Goal: Task Accomplishment & Management: Manage account settings

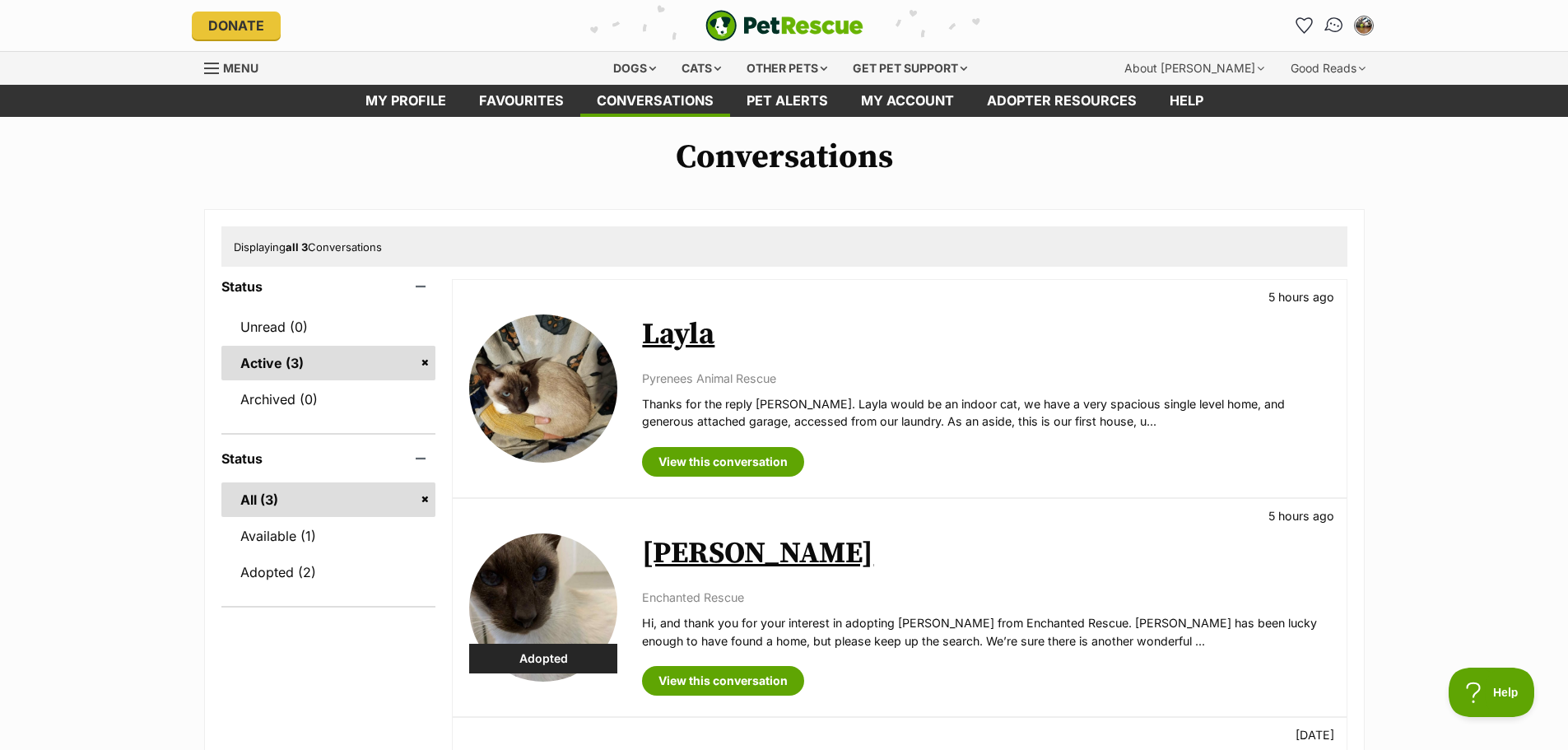
click at [1329, 22] on img "Conversations" at bounding box center [1333, 25] width 22 height 22
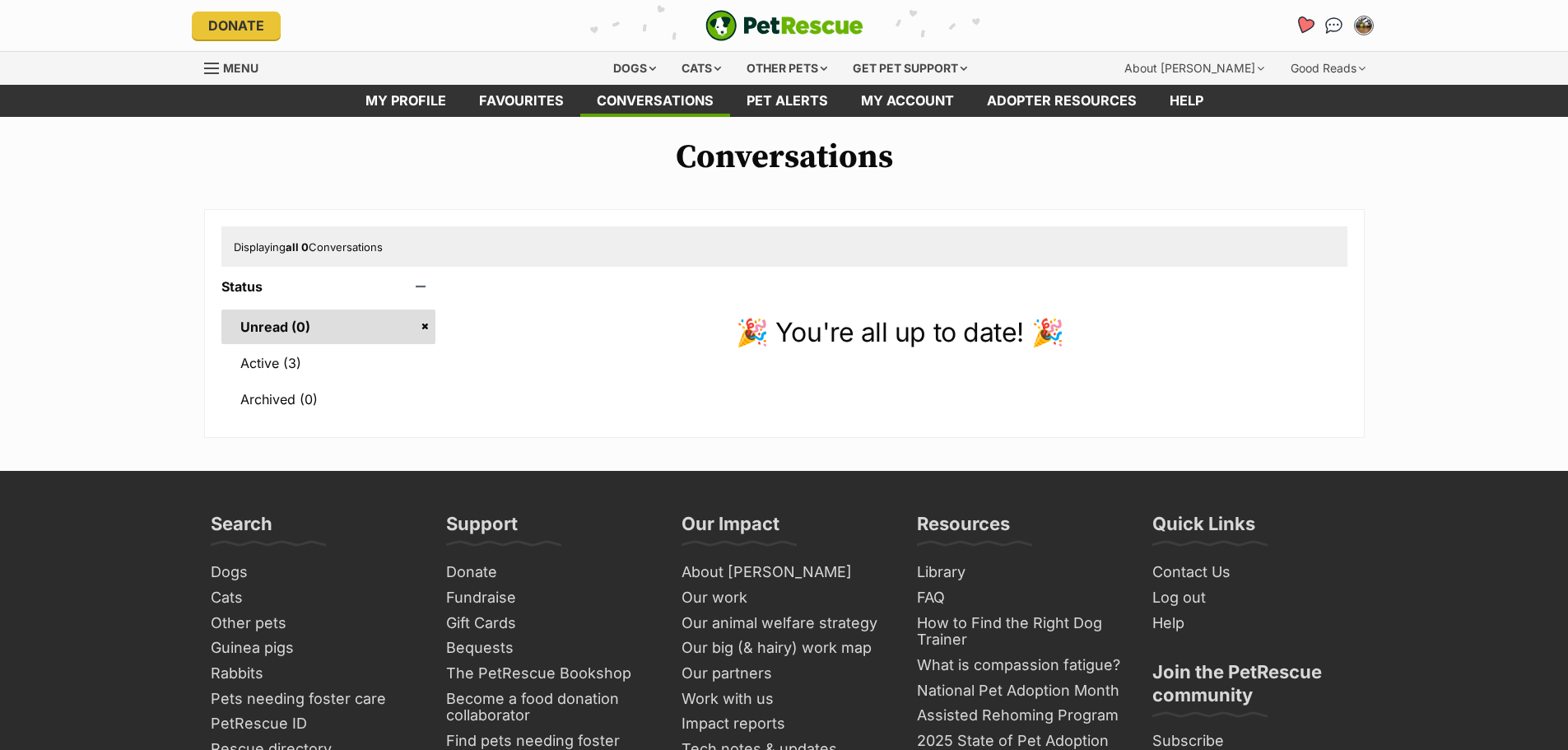
click at [1307, 24] on icon "Favourites" at bounding box center [1303, 25] width 20 height 19
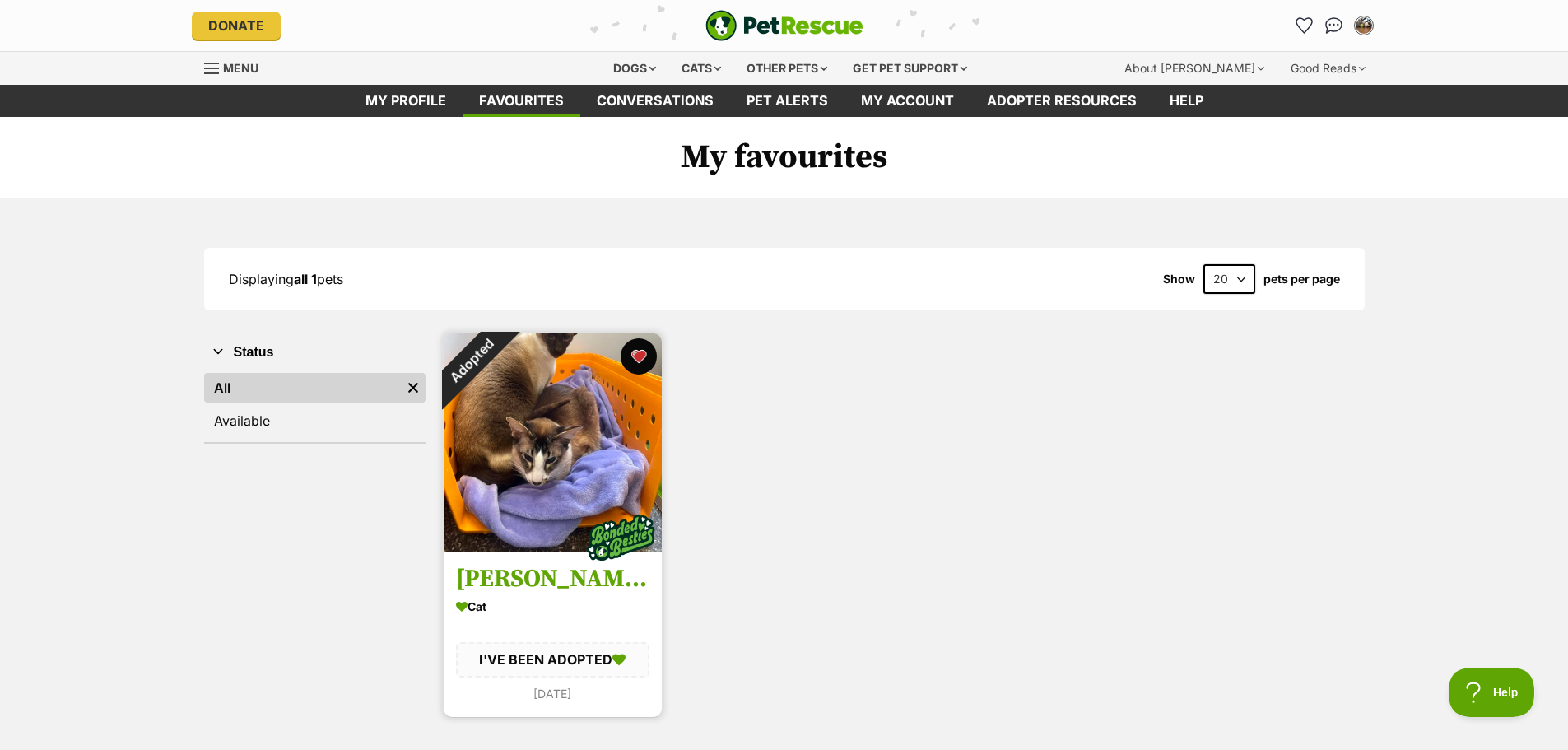
click at [639, 347] on button "favourite" at bounding box center [639, 356] width 36 height 36
click at [559, 462] on img at bounding box center [553, 443] width 218 height 218
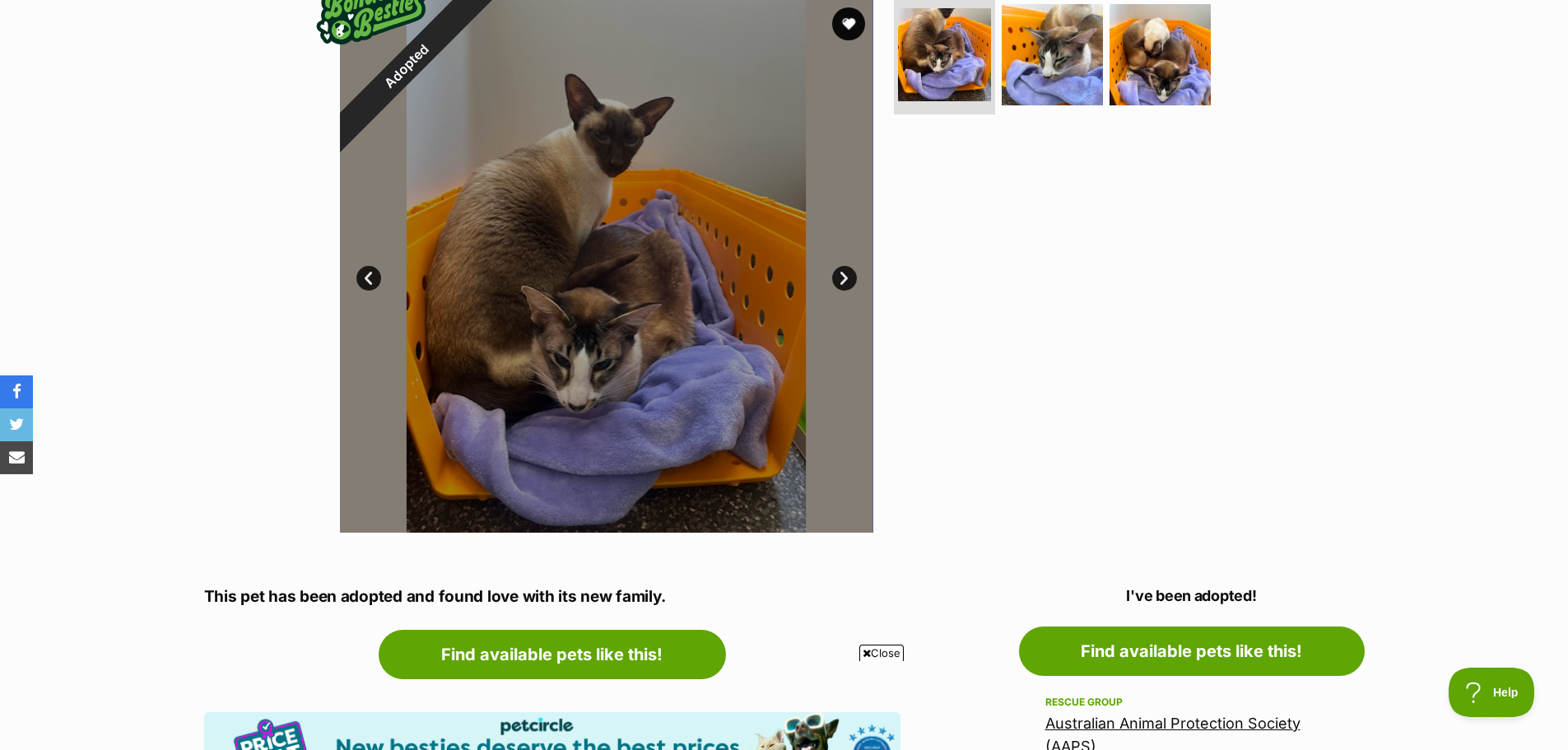
scroll to position [329, 0]
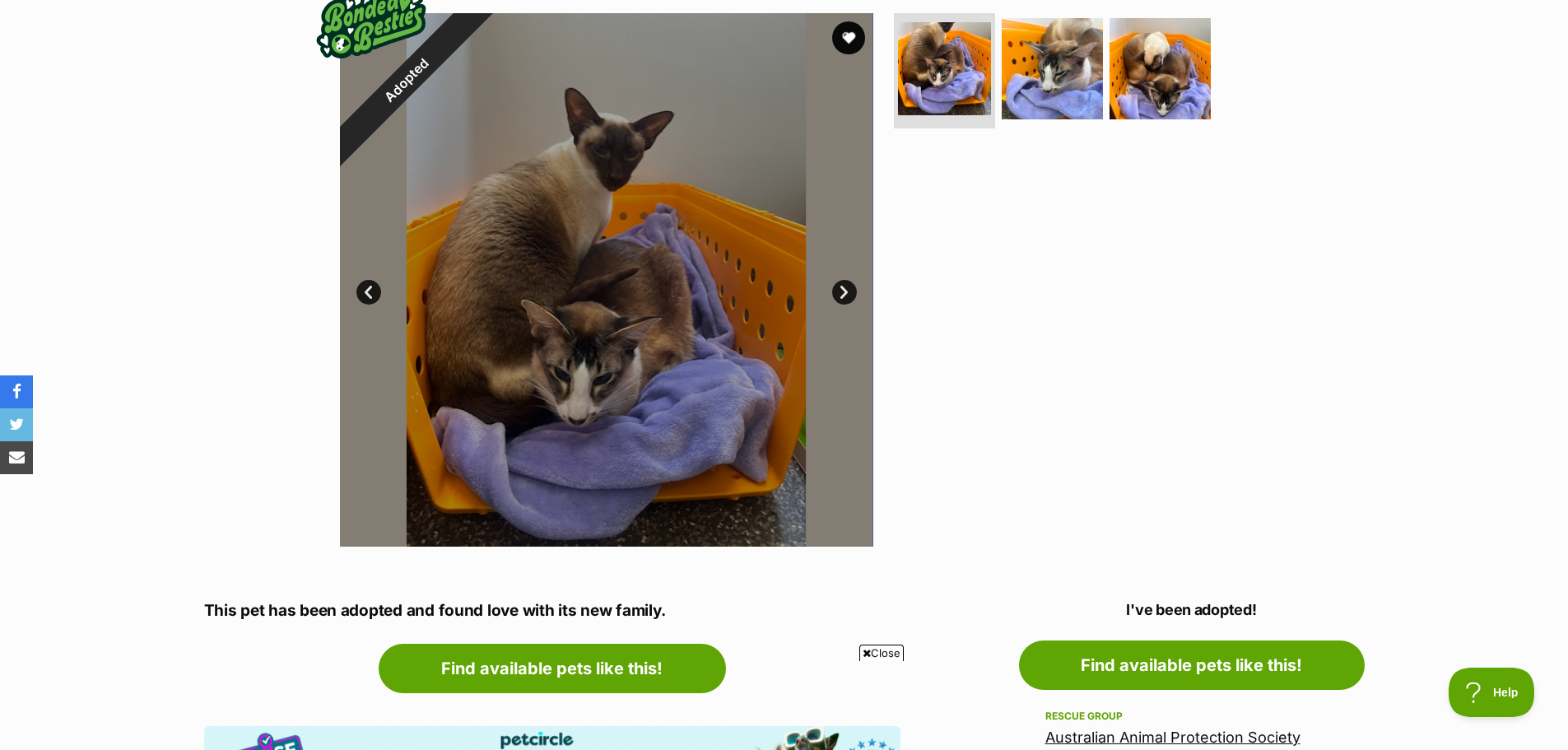
click at [681, 249] on div at bounding box center [606, 280] width 533 height 533
click at [924, 86] on img at bounding box center [945, 69] width 98 height 98
click at [1050, 65] on img at bounding box center [1051, 68] width 106 height 106
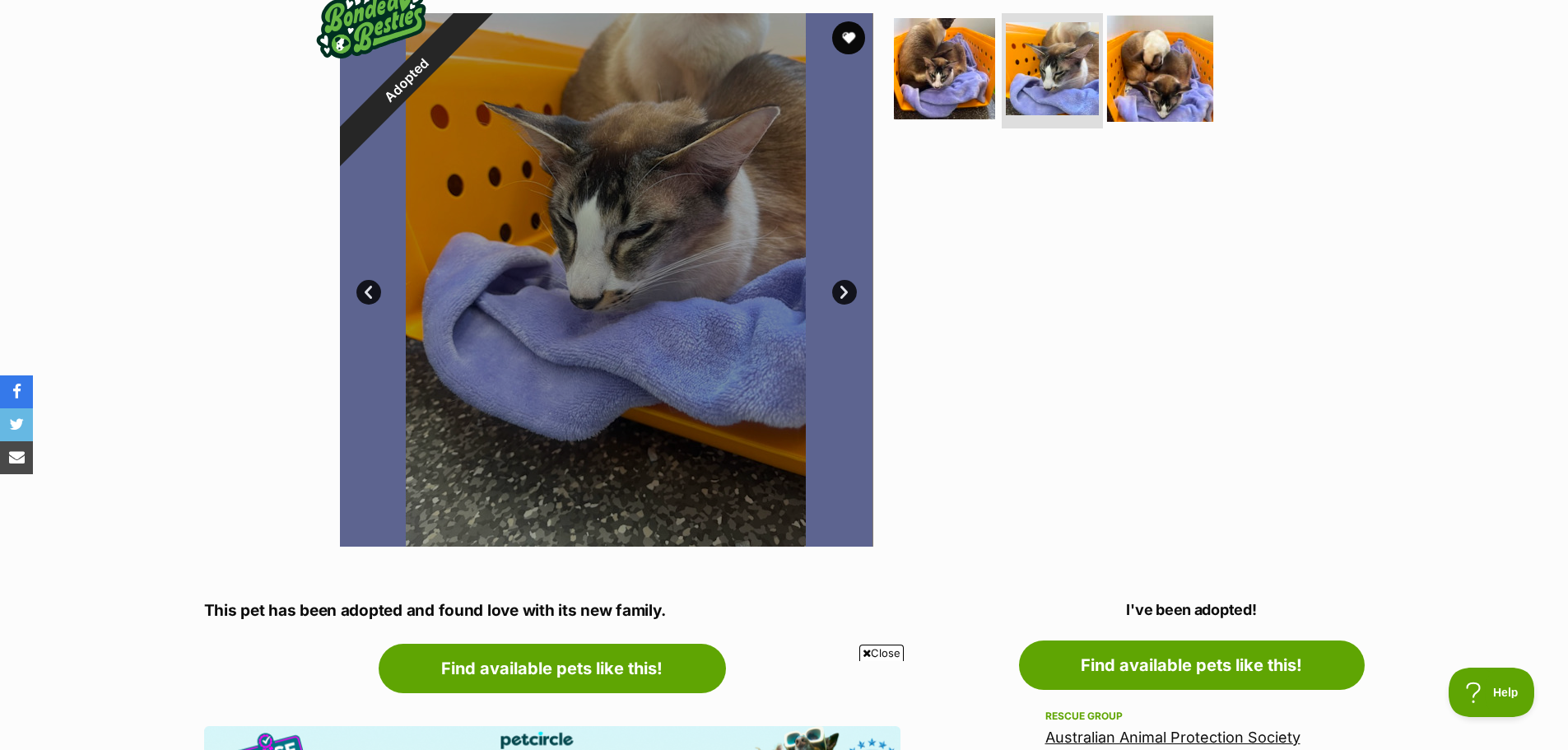
click at [1135, 63] on img at bounding box center [1160, 68] width 106 height 106
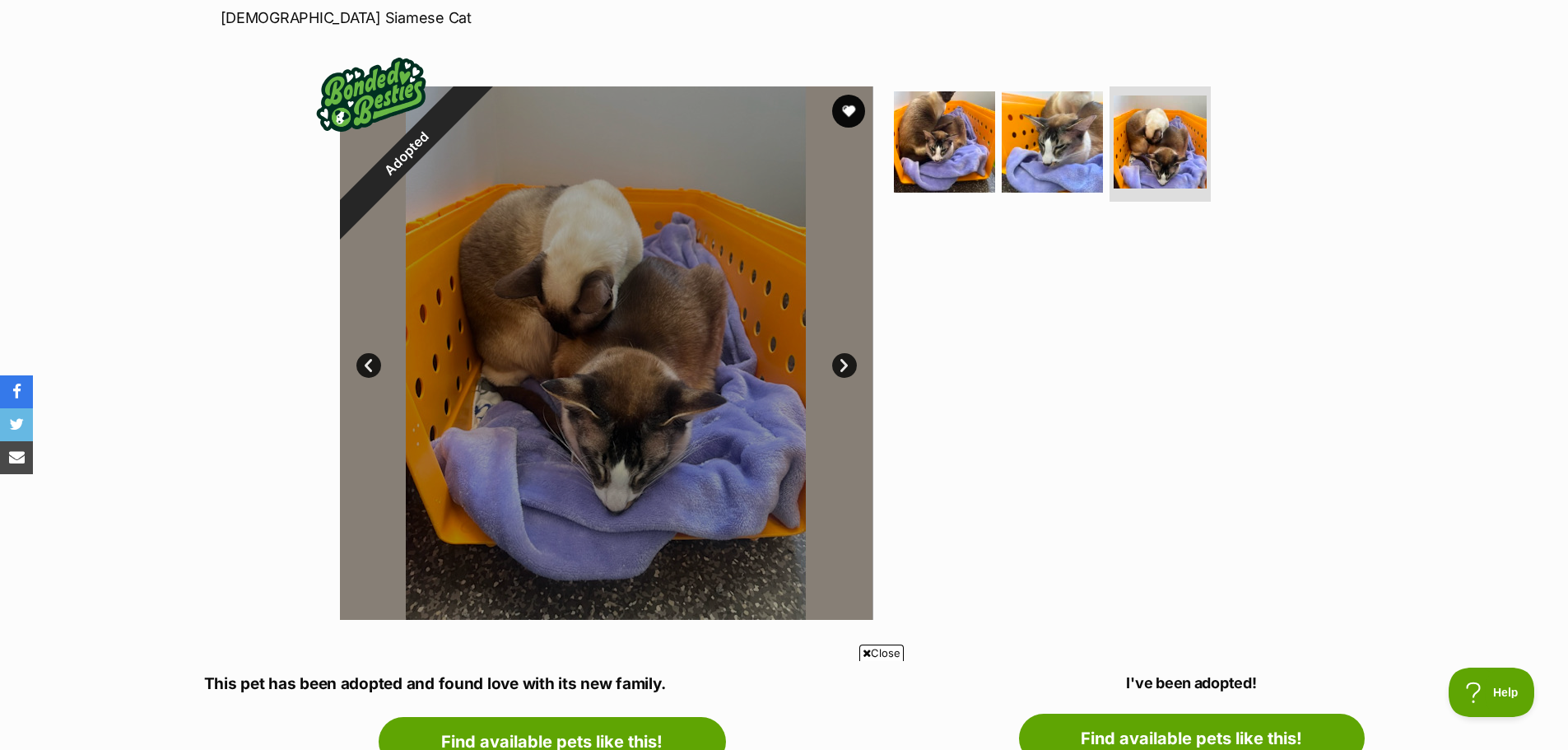
scroll to position [247, 0]
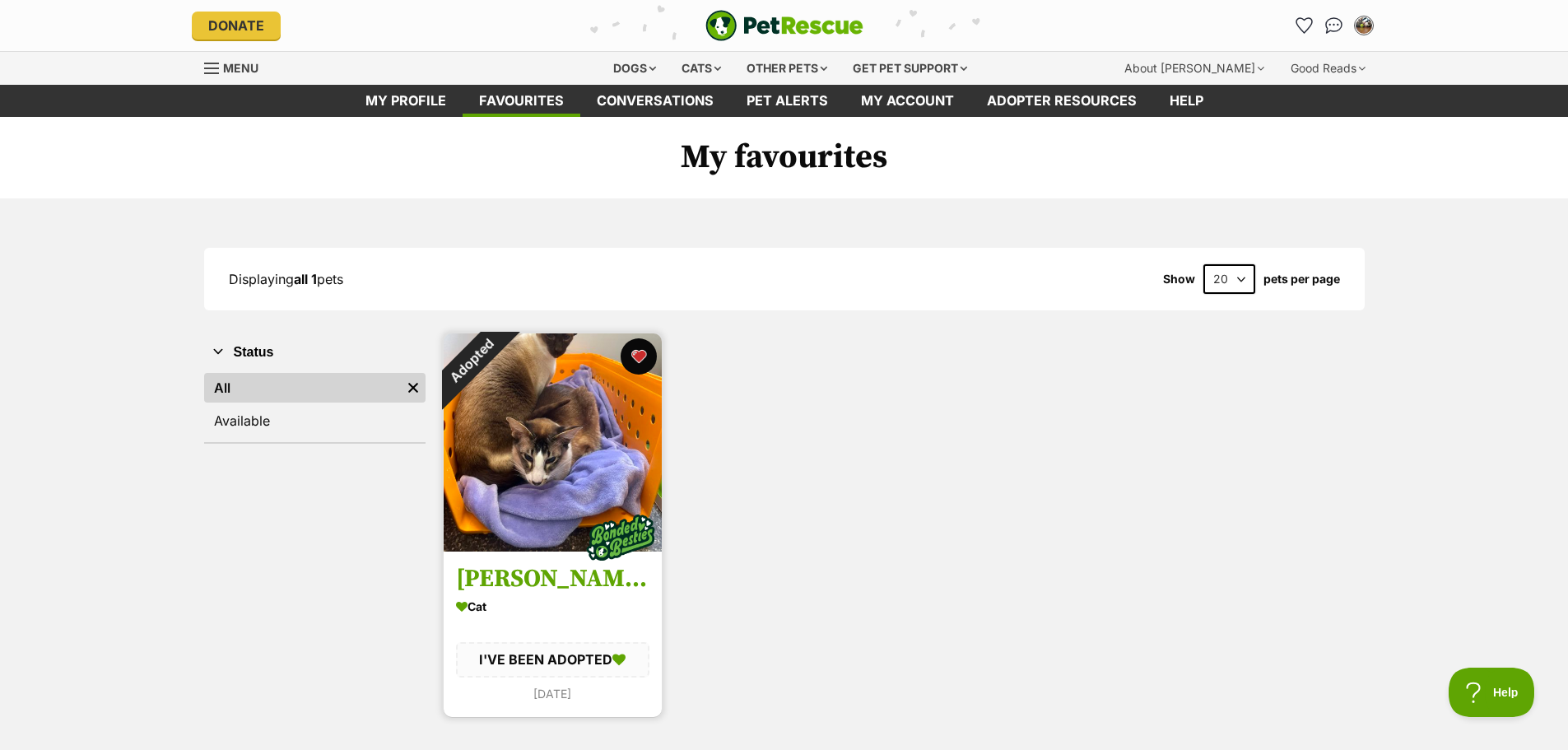
click at [631, 355] on button "favourite" at bounding box center [639, 356] width 36 height 36
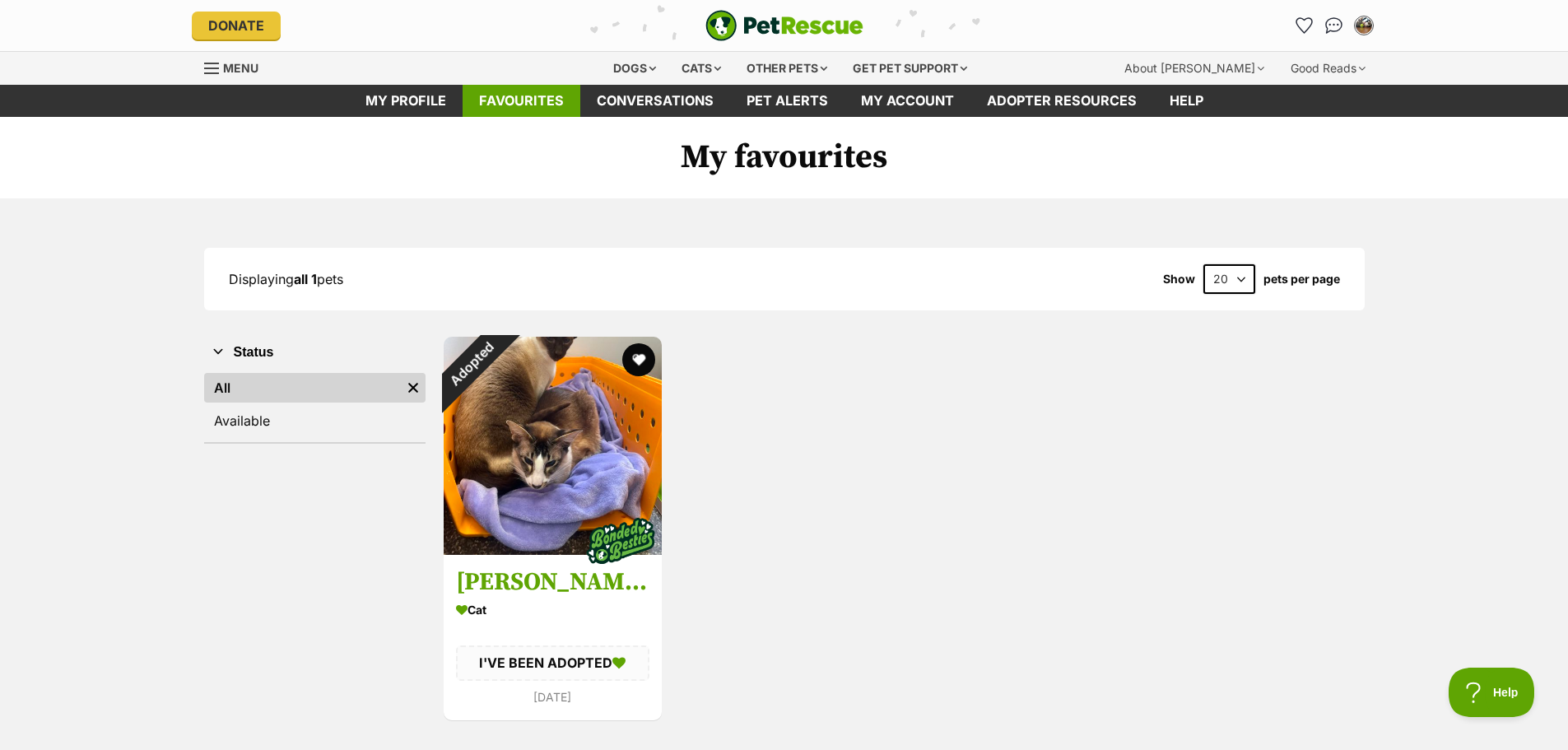
click at [533, 101] on link "Favourites" at bounding box center [521, 101] width 118 height 32
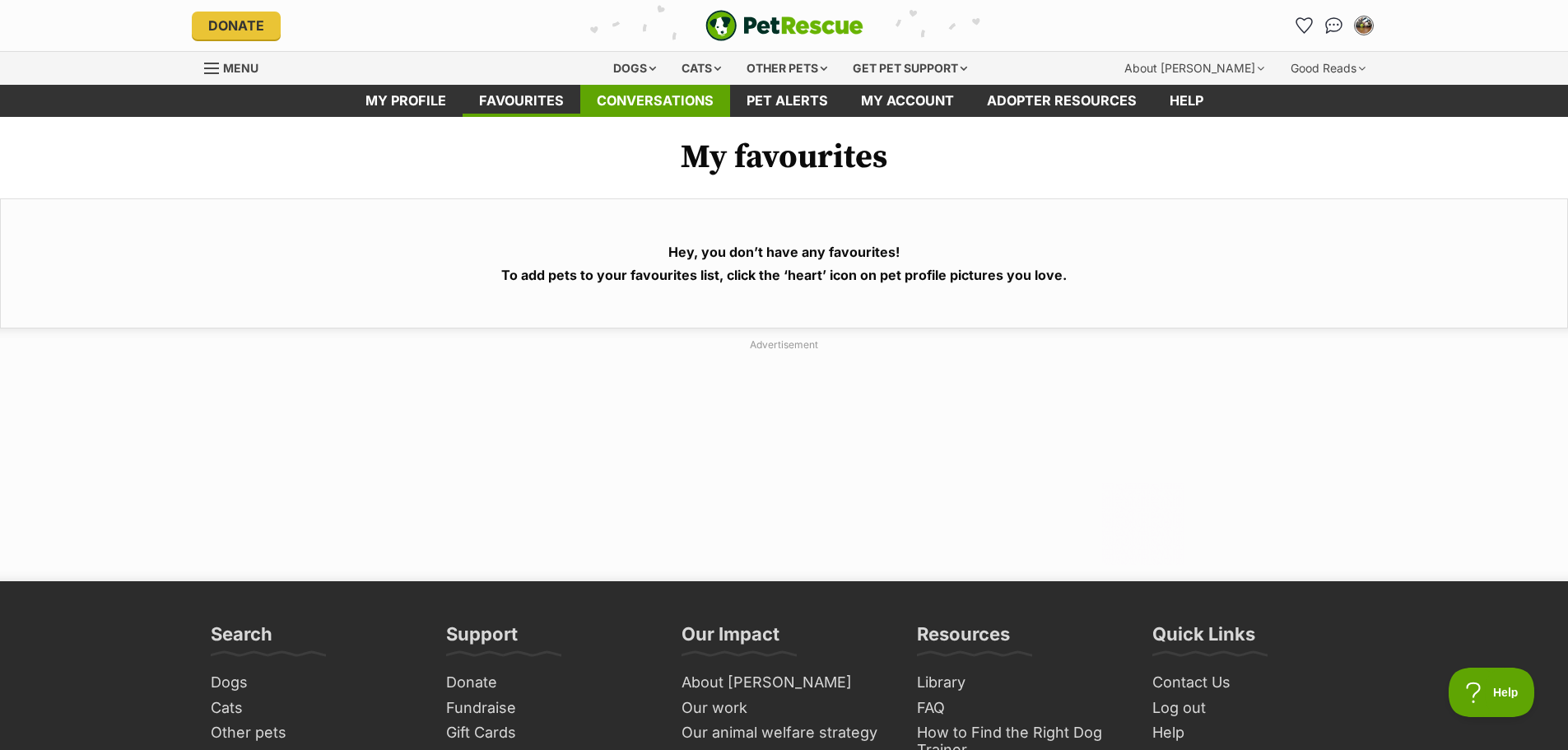
click at [644, 100] on link "Conversations" at bounding box center [655, 101] width 150 height 32
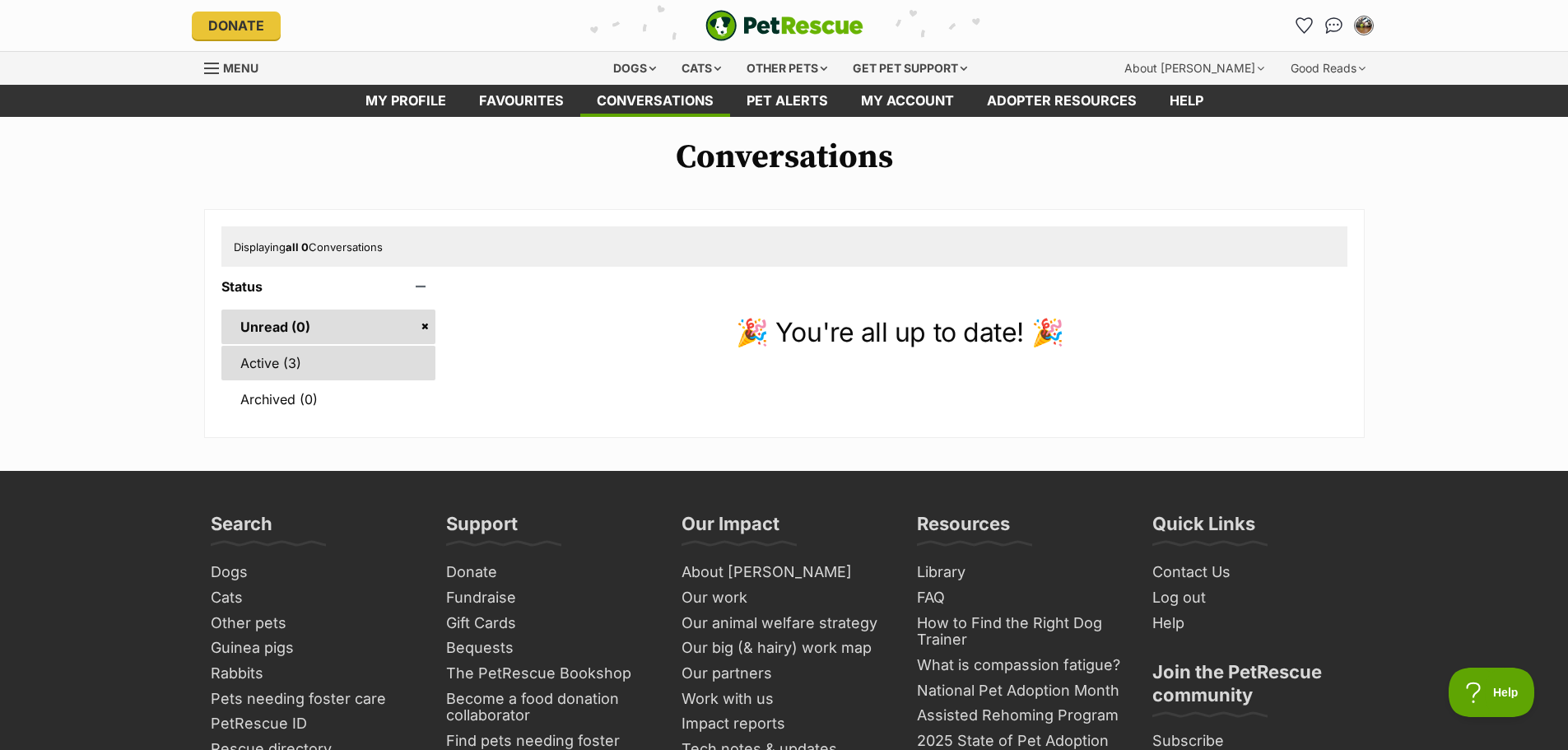
click at [249, 361] on link "Active (3)" at bounding box center [329, 363] width 215 height 34
